Goal: Information Seeking & Learning: Check status

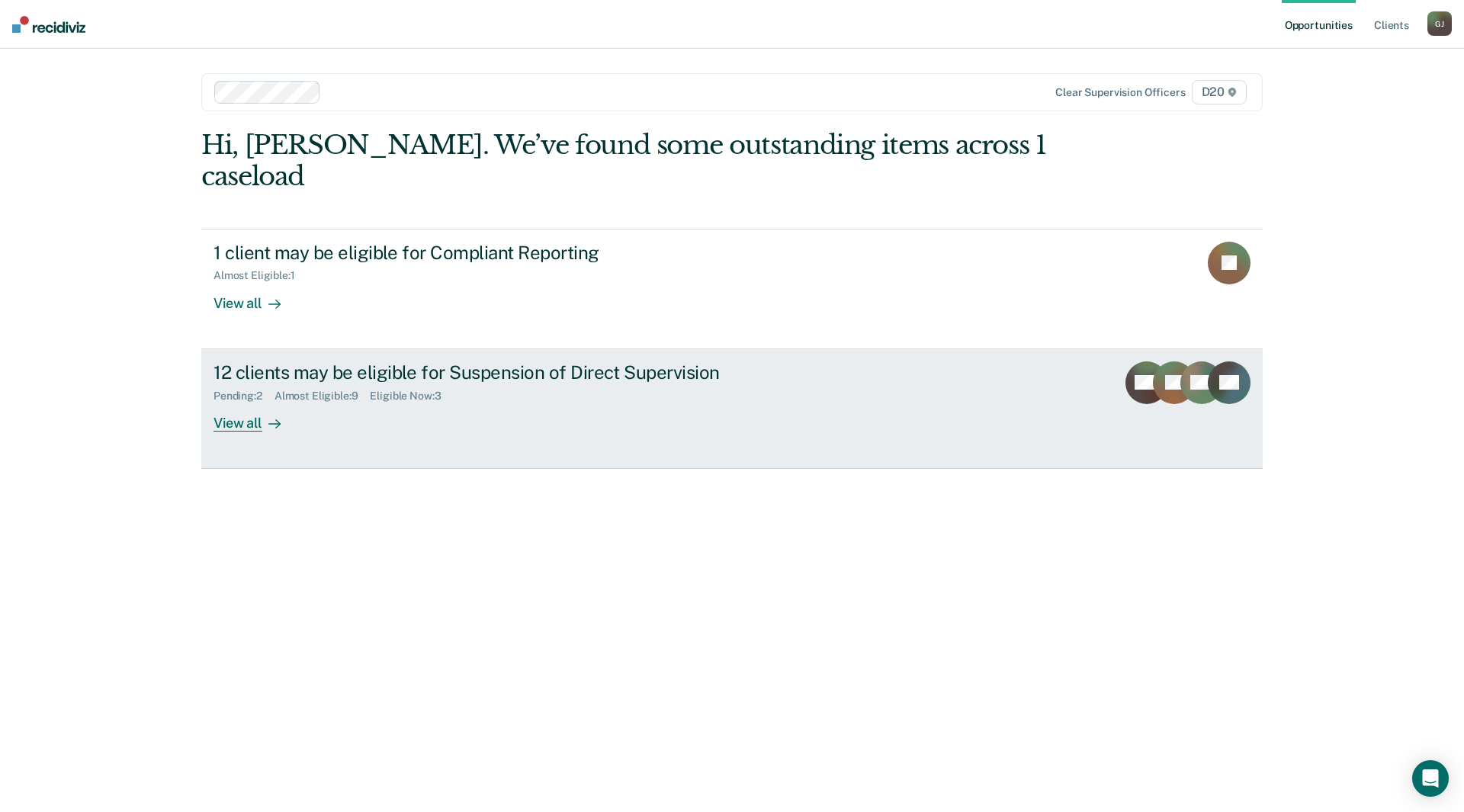
click at [258, 361] on div "12 clients may be eligible for Suspension of Direct Supervision" at bounding box center [481, 372] width 535 height 22
